Goal: Check status: Check status

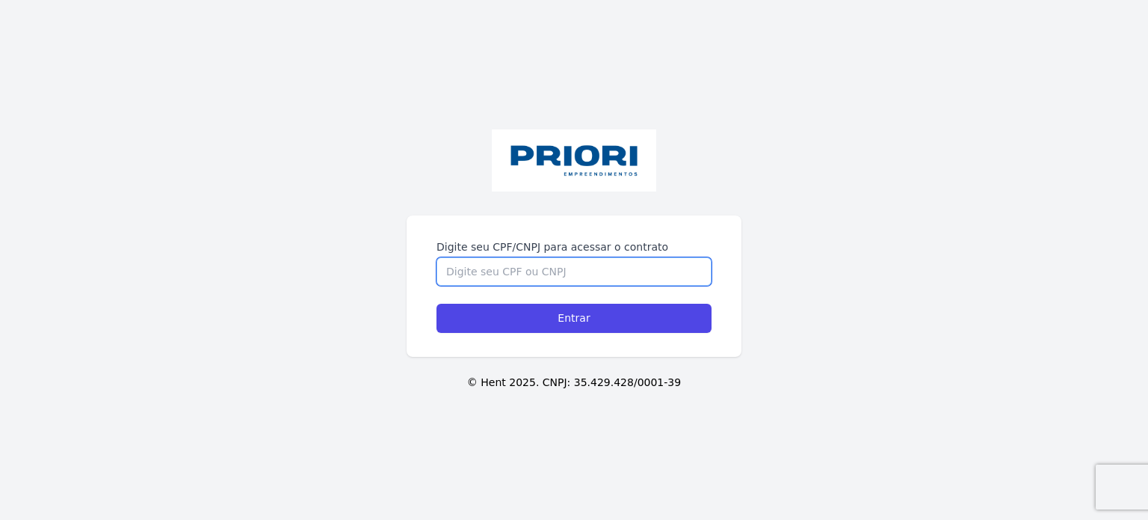
click at [454, 283] on input "Digite seu CPF/CNPJ para acessar o contrato" at bounding box center [574, 271] width 275 height 28
type input "12387373405"
click at [437, 303] on input "Entrar" at bounding box center [574, 317] width 275 height 29
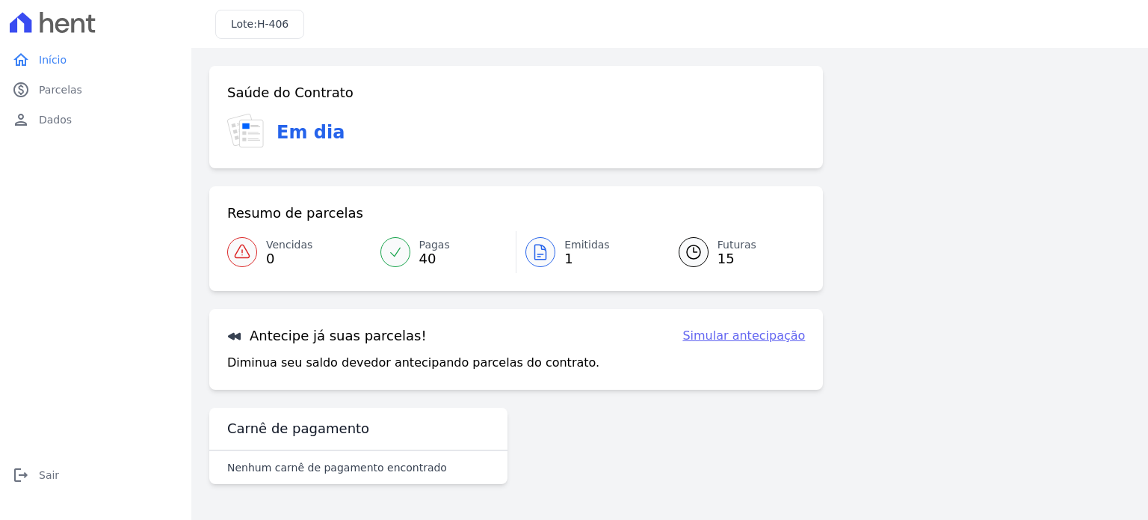
click at [540, 249] on icon at bounding box center [540, 252] width 18 height 18
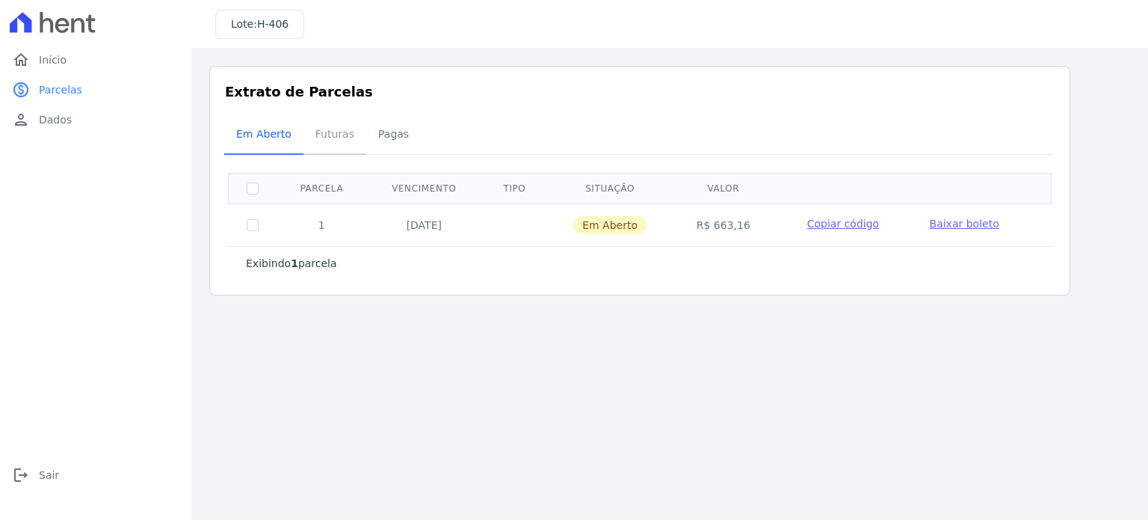
click at [310, 138] on span "Futuras" at bounding box center [334, 134] width 57 height 30
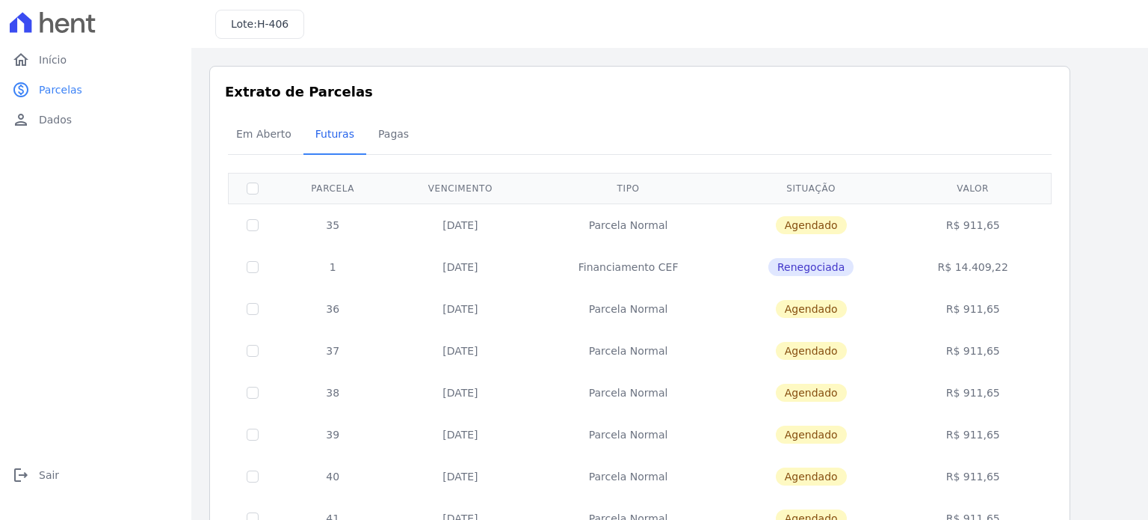
click at [1064, 250] on div "Extrato de Parcelas Em Aberto Futuras Pagas 0 selecionada(s) Exibindo todos(as)…" at bounding box center [639, 474] width 861 height 816
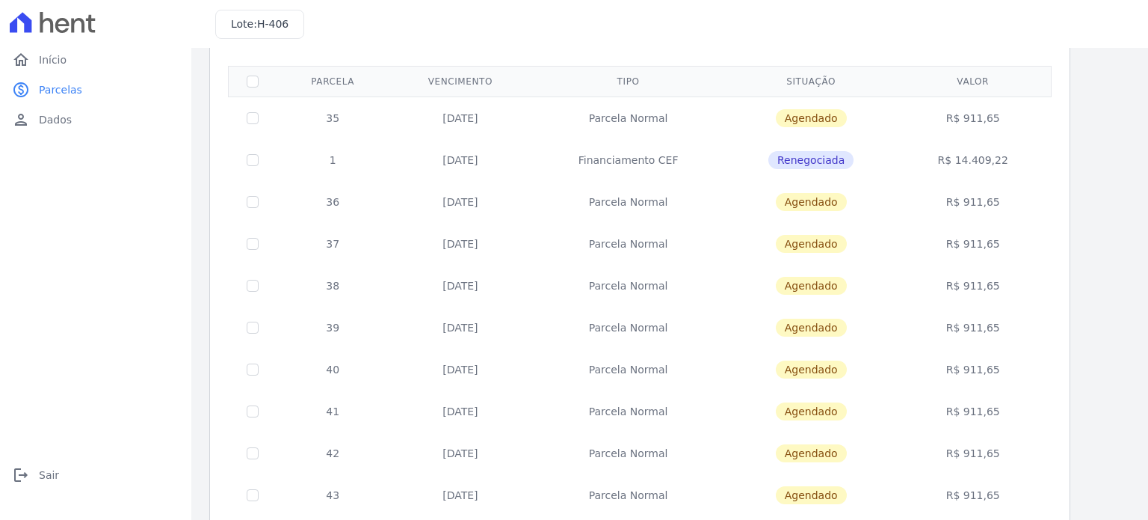
scroll to position [108, 0]
click at [975, 493] on td "R$ 911,65" at bounding box center [973, 493] width 151 height 42
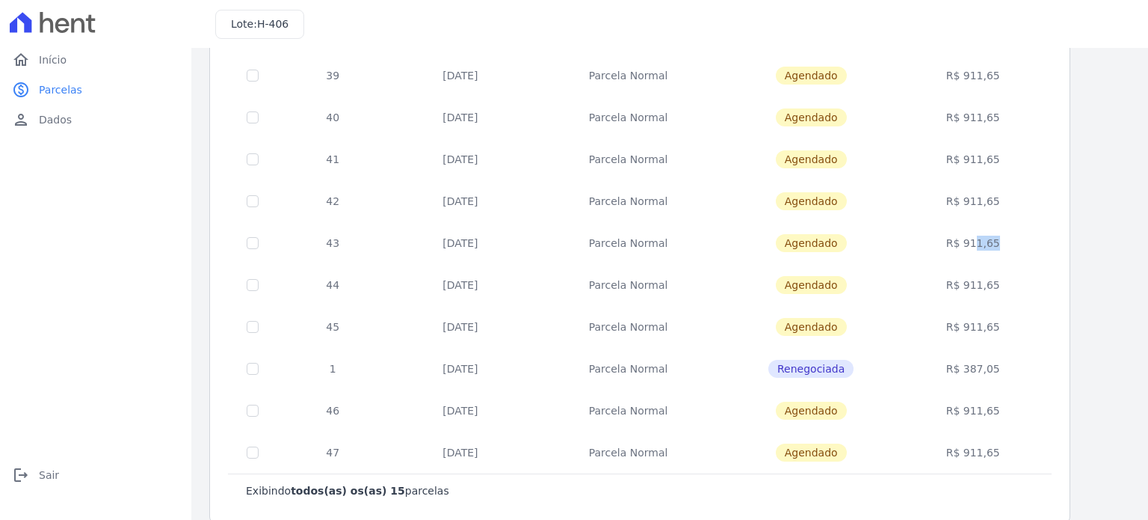
scroll to position [377, 0]
